Goal: Transaction & Acquisition: Purchase product/service

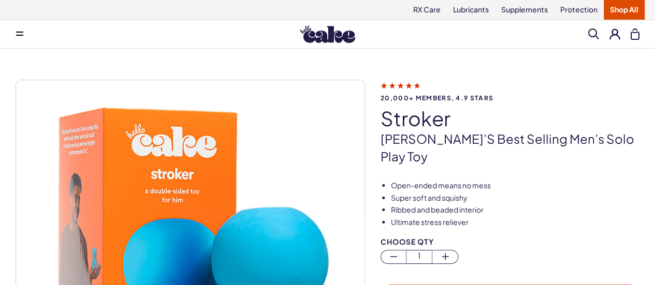
click at [334, 39] on img at bounding box center [327, 34] width 55 height 18
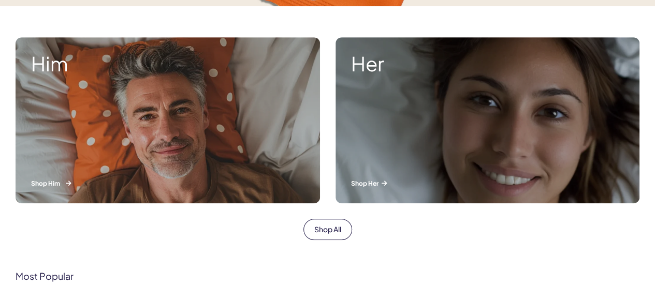
scroll to position [356, 0]
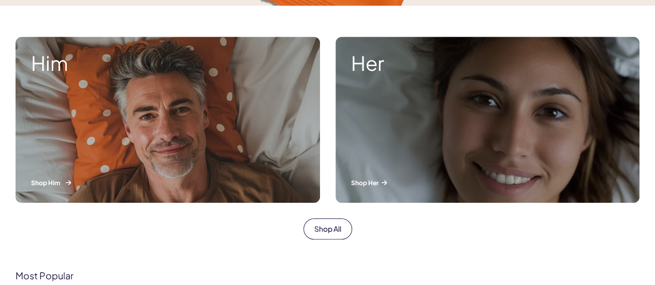
click at [73, 182] on p "Shop Him" at bounding box center [168, 183] width 274 height 9
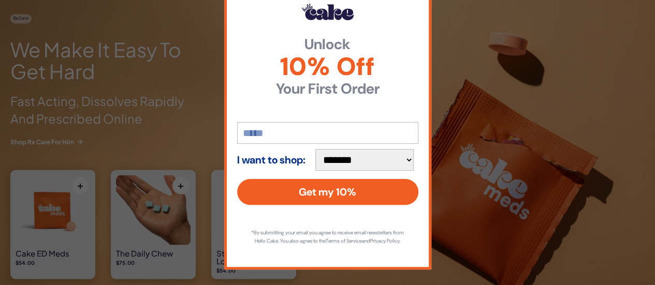
scroll to position [0, 0]
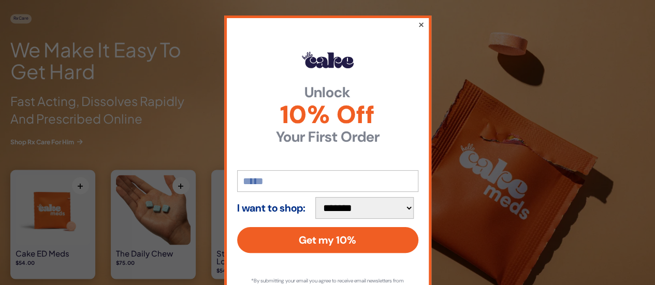
click at [418, 26] on button "×" at bounding box center [421, 24] width 7 height 12
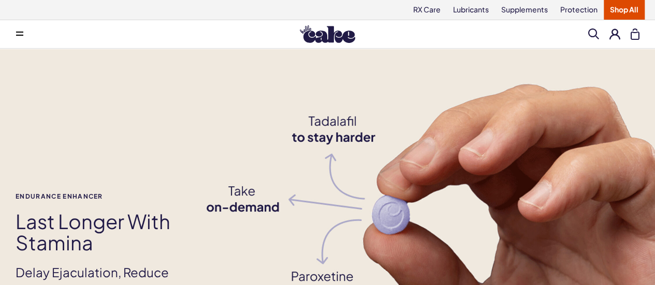
click at [22, 30] on button at bounding box center [19, 34] width 21 height 21
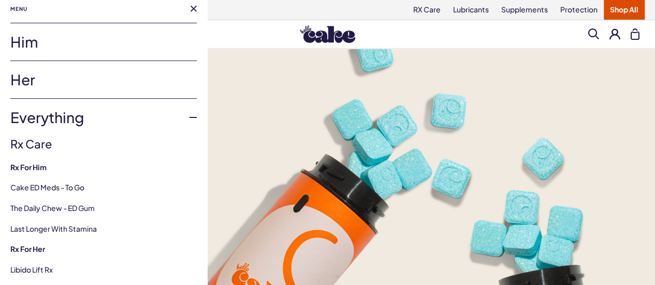
scroll to position [7, 0]
click at [47, 44] on link "Him" at bounding box center [103, 42] width 186 height 37
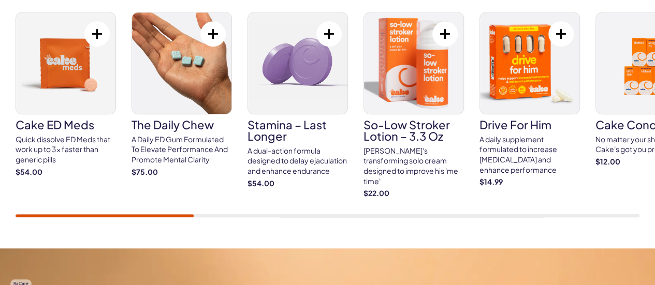
scroll to position [419, 0]
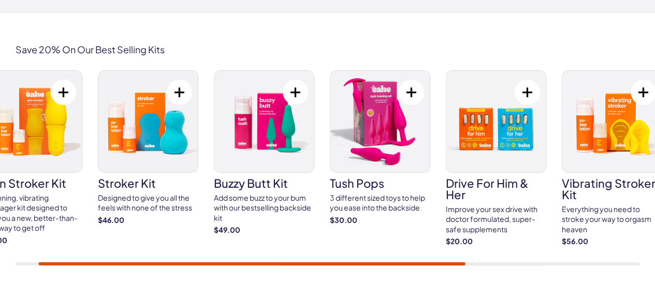
scroll to position [1835, 0]
